Goal: Task Accomplishment & Management: Complete application form

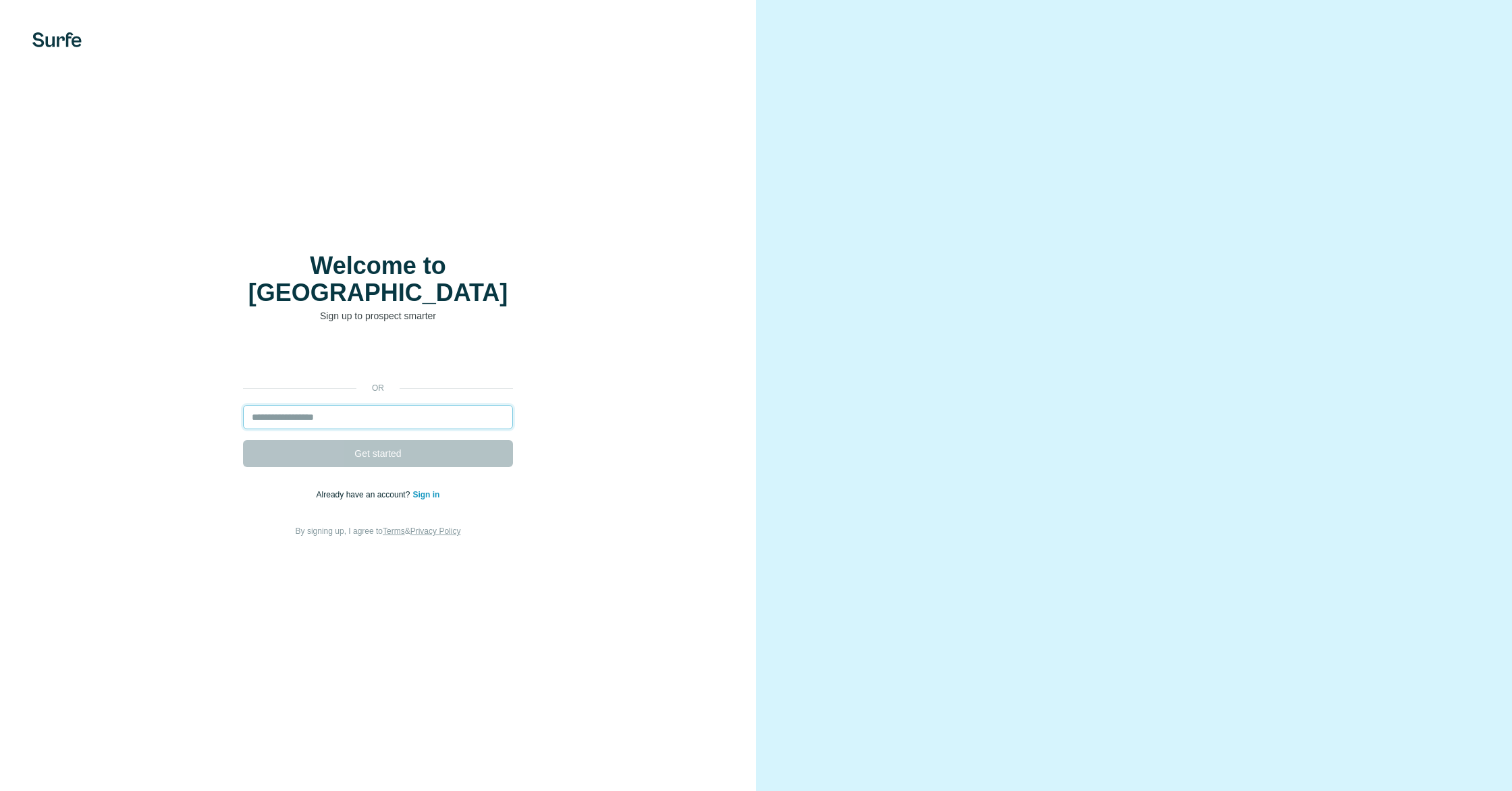
click at [324, 406] on input "email" at bounding box center [378, 417] width 270 height 25
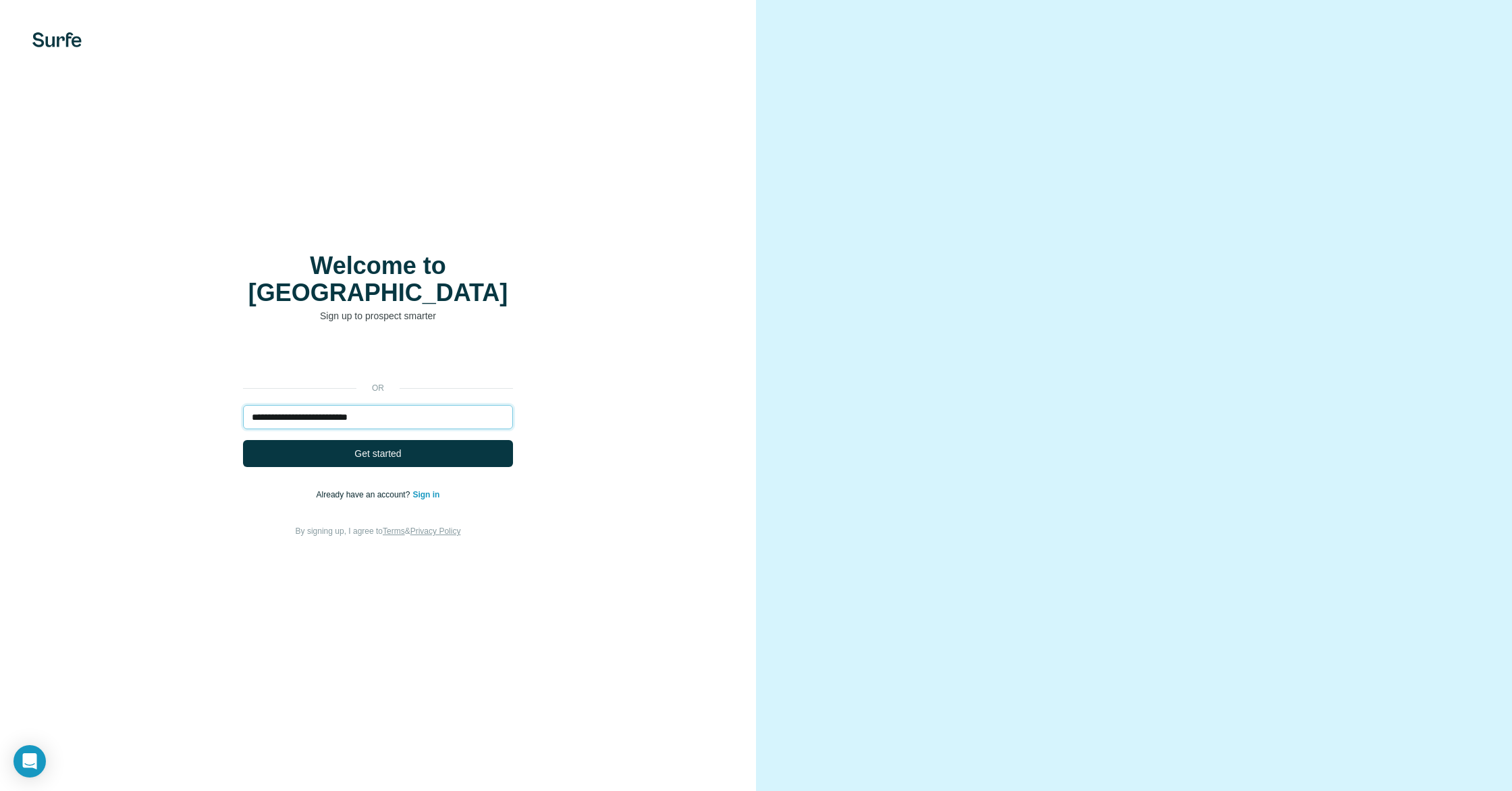
type input "**********"
click at [243, 440] on button "Get started" at bounding box center [378, 453] width 270 height 27
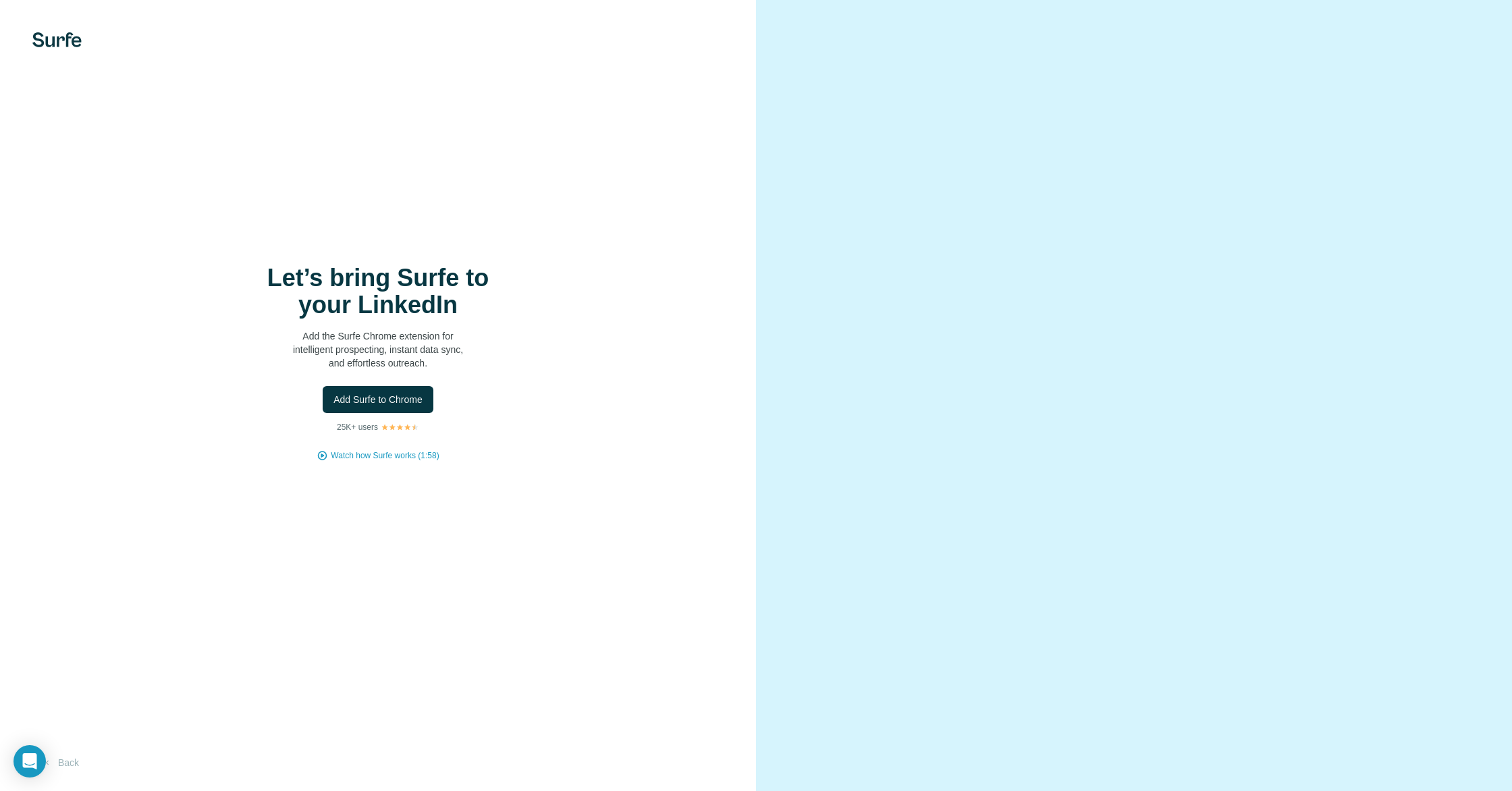
click at [352, 413] on div "Let’s bring Surfe to your LinkedIn Add the Surfe Chrome extension for intellige…" at bounding box center [377, 363] width 702 height 197
click at [352, 409] on button "Add Surfe to Chrome" at bounding box center [378, 399] width 111 height 27
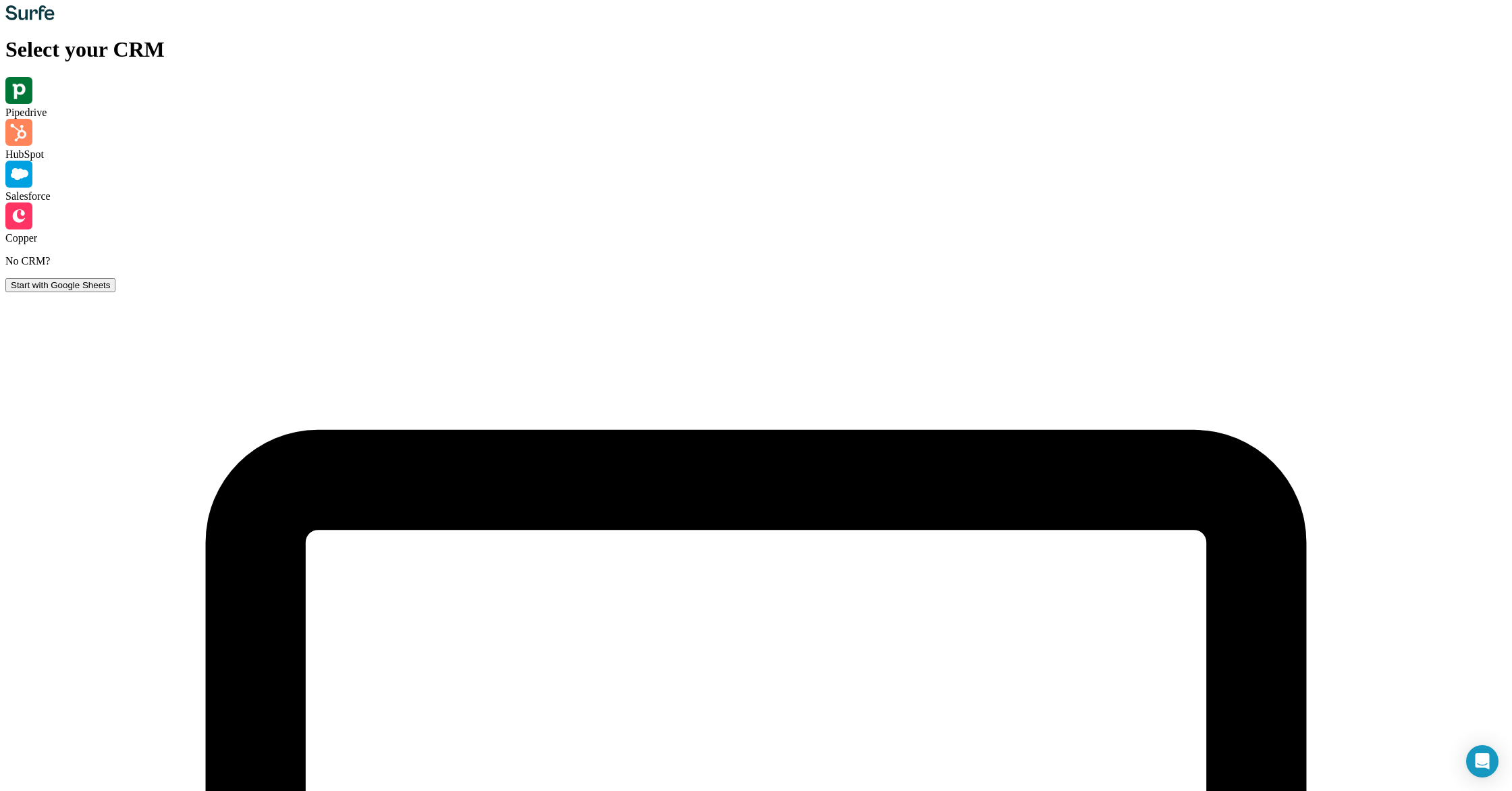
click at [320, 119] on div "Pipedrive" at bounding box center [756, 98] width 1501 height 42
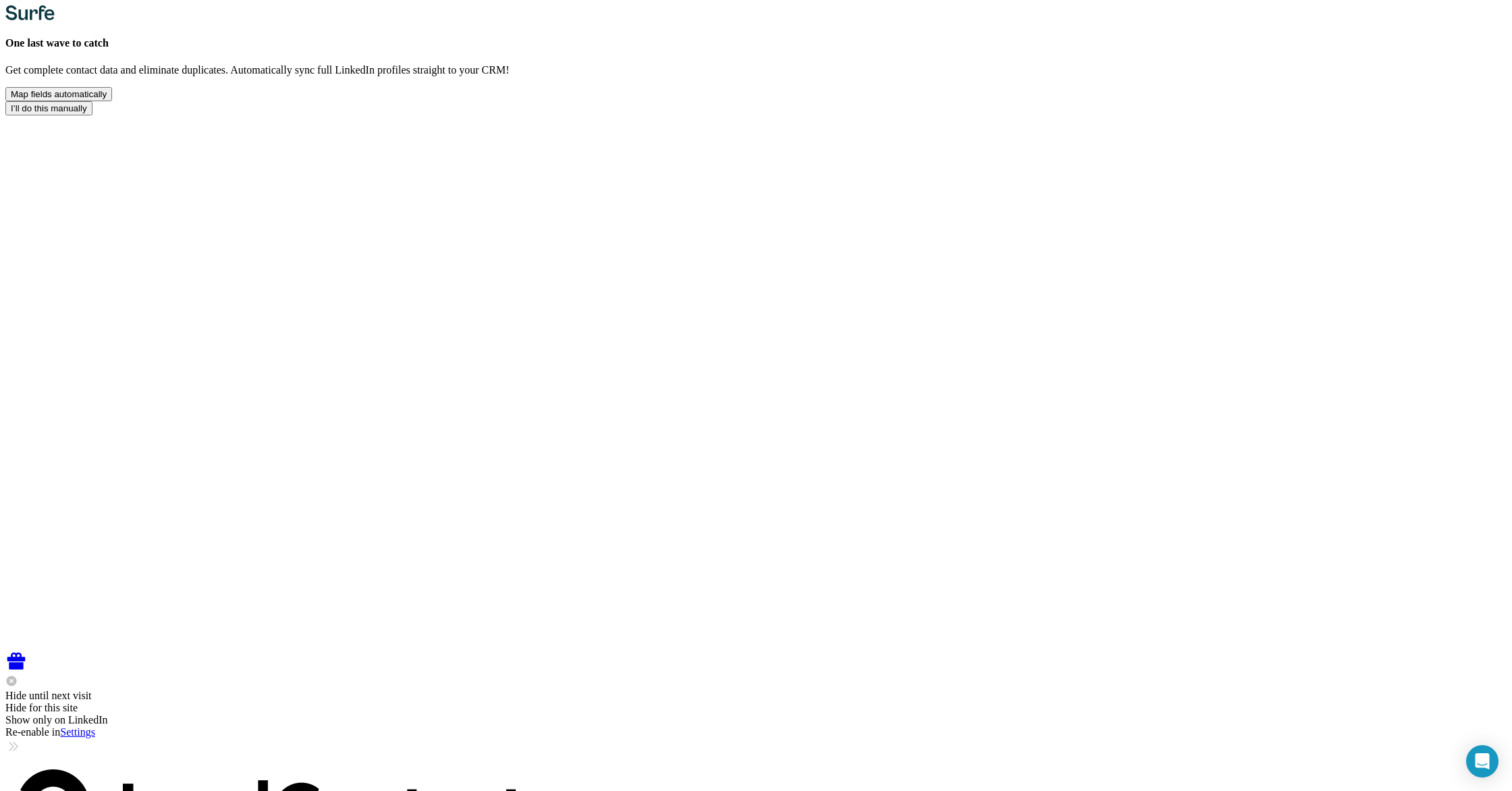
click at [106, 99] on div "Map fields automatically" at bounding box center [58, 94] width 96 height 10
